Goal: Check status: Check status

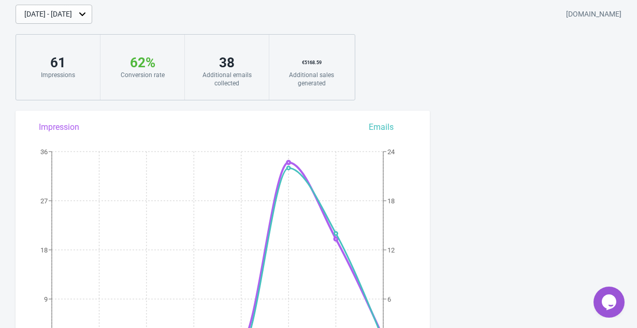
scroll to position [33, 0]
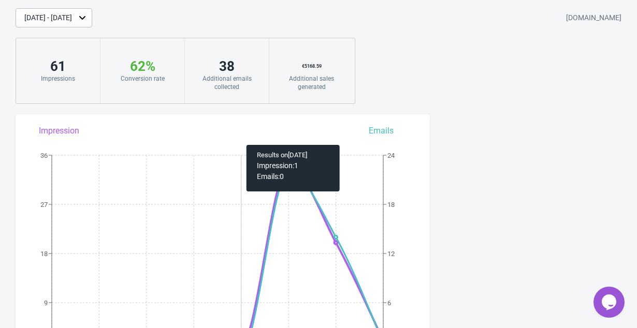
click at [231, 140] on div "Sep 17 Sep 18 Sep 19 Sep 20 Sep 21 Sep 22 Sep 23 Sep 24 0 9 18 27 36 0 6 12 18 …" at bounding box center [223, 234] width 415 height 218
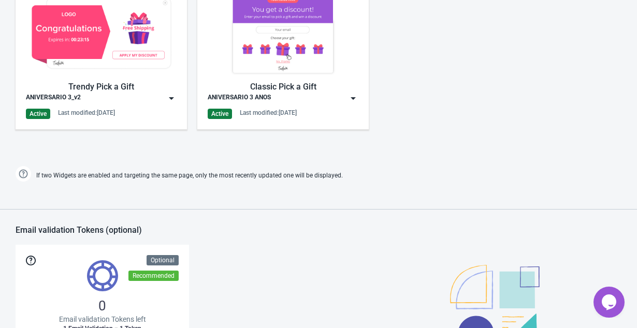
scroll to position [567, 0]
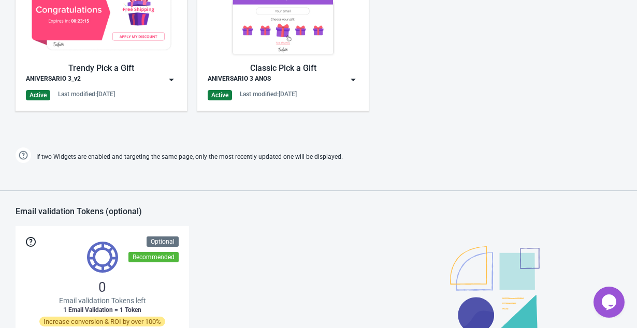
click at [354, 79] on img at bounding box center [353, 80] width 10 height 10
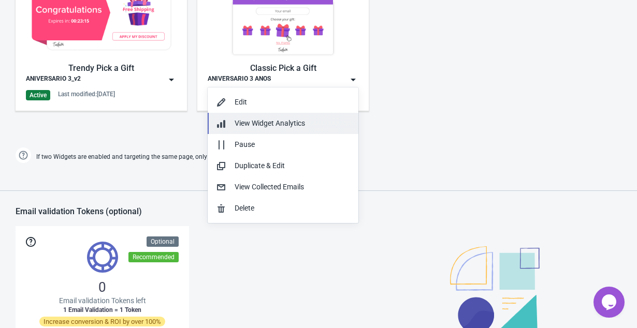
click at [282, 125] on span "View Widget Analytics" at bounding box center [270, 123] width 70 height 8
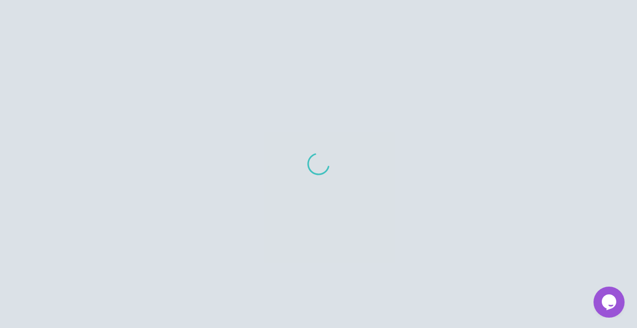
scroll to position [109, 0]
select select "68bb055997ac3e523b6bfddd"
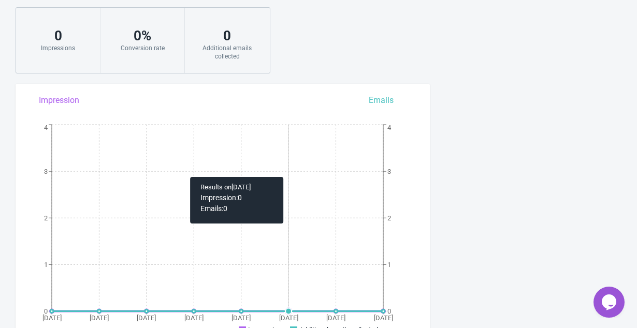
scroll to position [0, 0]
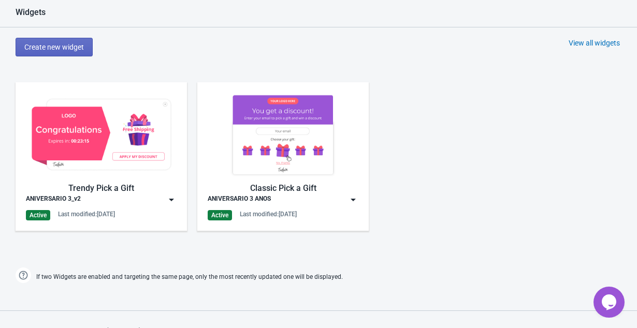
scroll to position [467, 0]
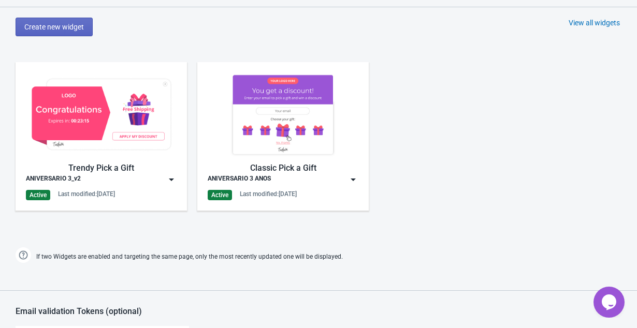
click at [170, 178] on img at bounding box center [171, 180] width 10 height 10
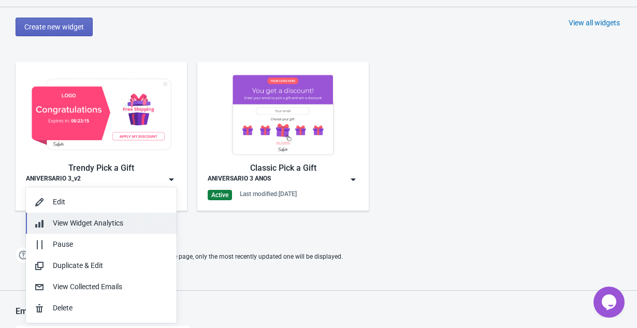
click at [97, 227] on span "View Widget Analytics" at bounding box center [88, 223] width 70 height 8
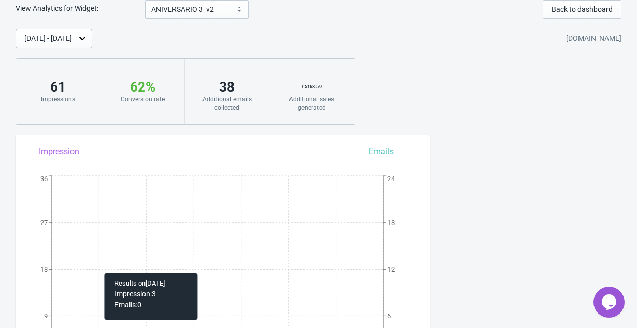
scroll to position [109, 0]
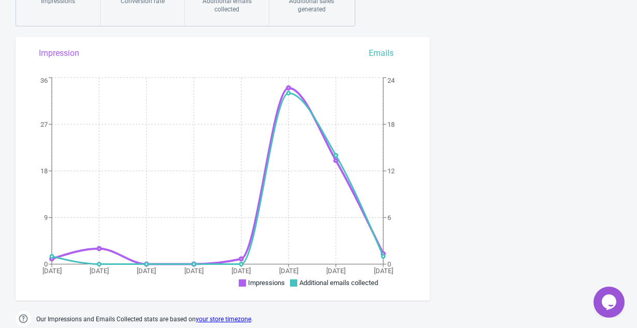
click at [474, 139] on div "View Analytics for Widget: ANIVERSARIO 3_v2 ANIVERSARIO 3 ANOS ANIVERSARIO 3_v2…" at bounding box center [318, 115] width 637 height 427
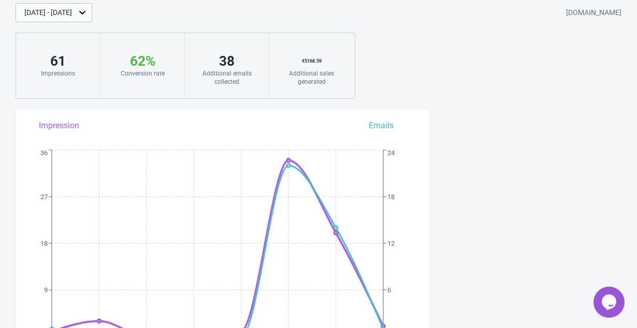
scroll to position [0, 0]
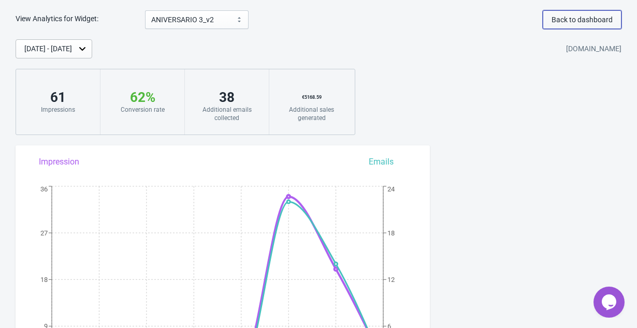
click at [555, 22] on span "Back to dashboard" at bounding box center [582, 20] width 61 height 8
